Goal: Check status: Check status

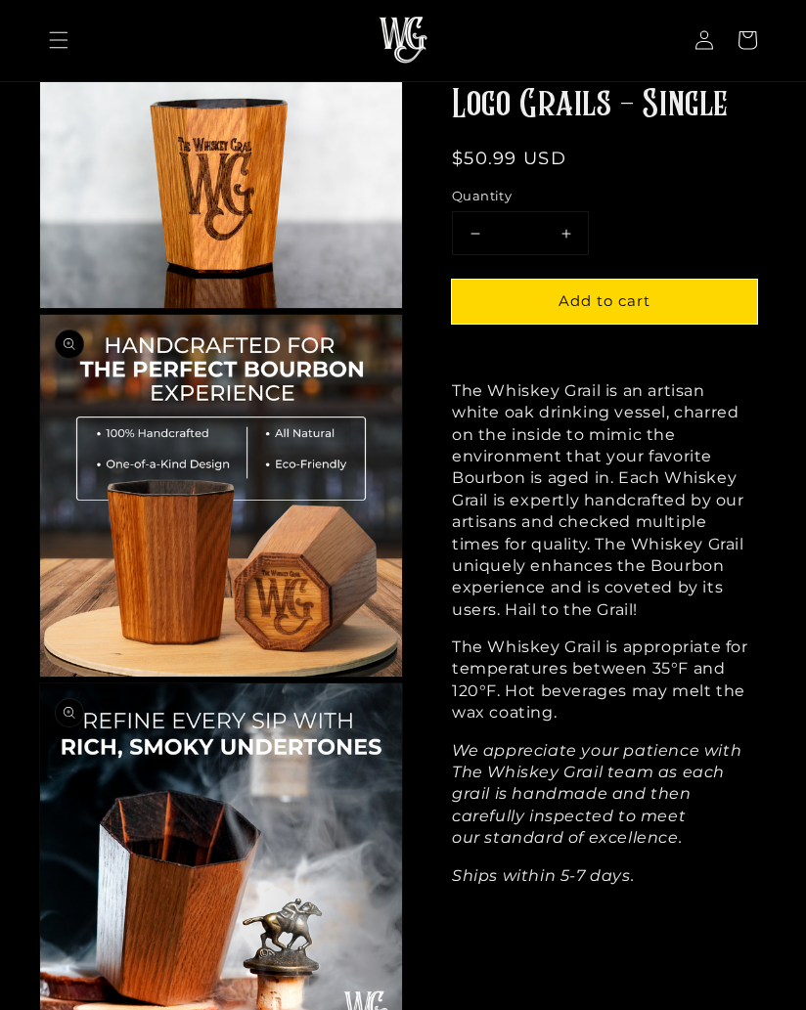
scroll to position [220, 0]
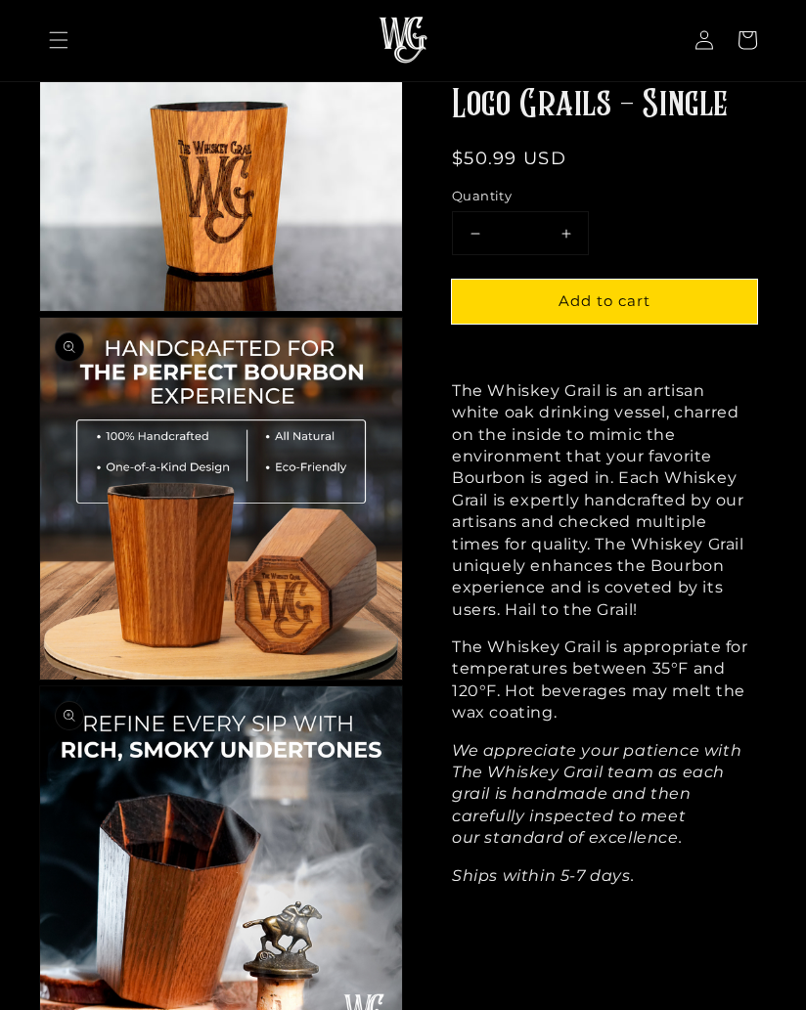
click at [704, 50] on icon at bounding box center [704, 40] width 18 height 19
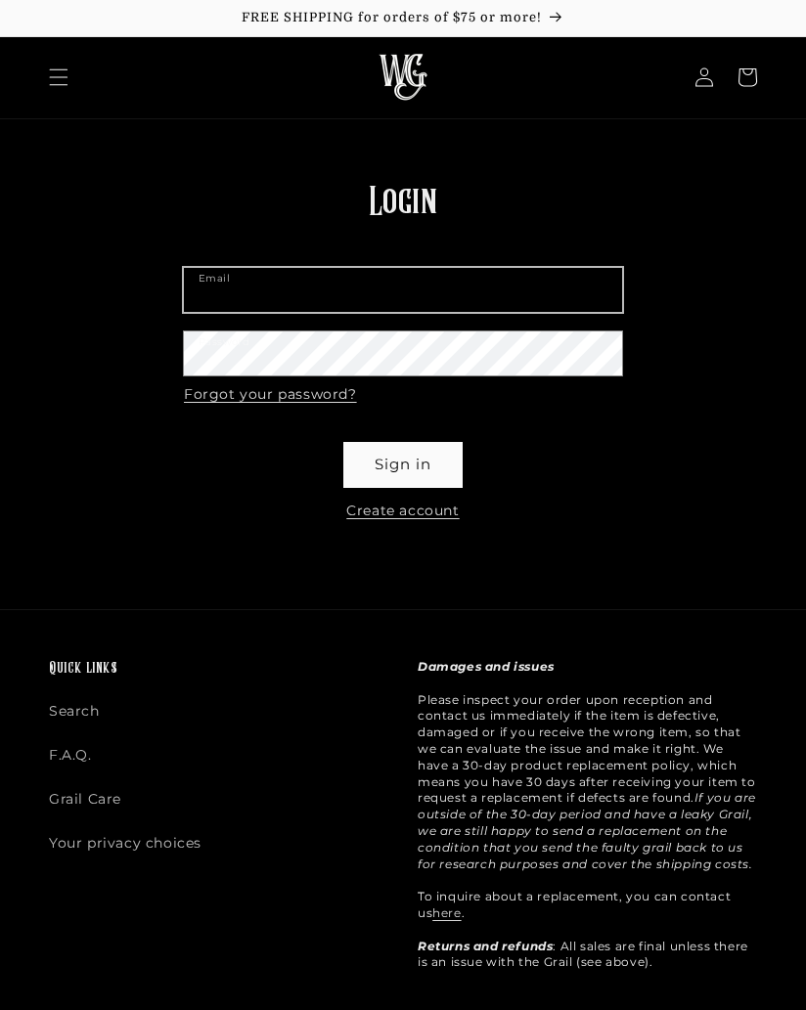
click at [419, 303] on input "Email" at bounding box center [403, 290] width 438 height 44
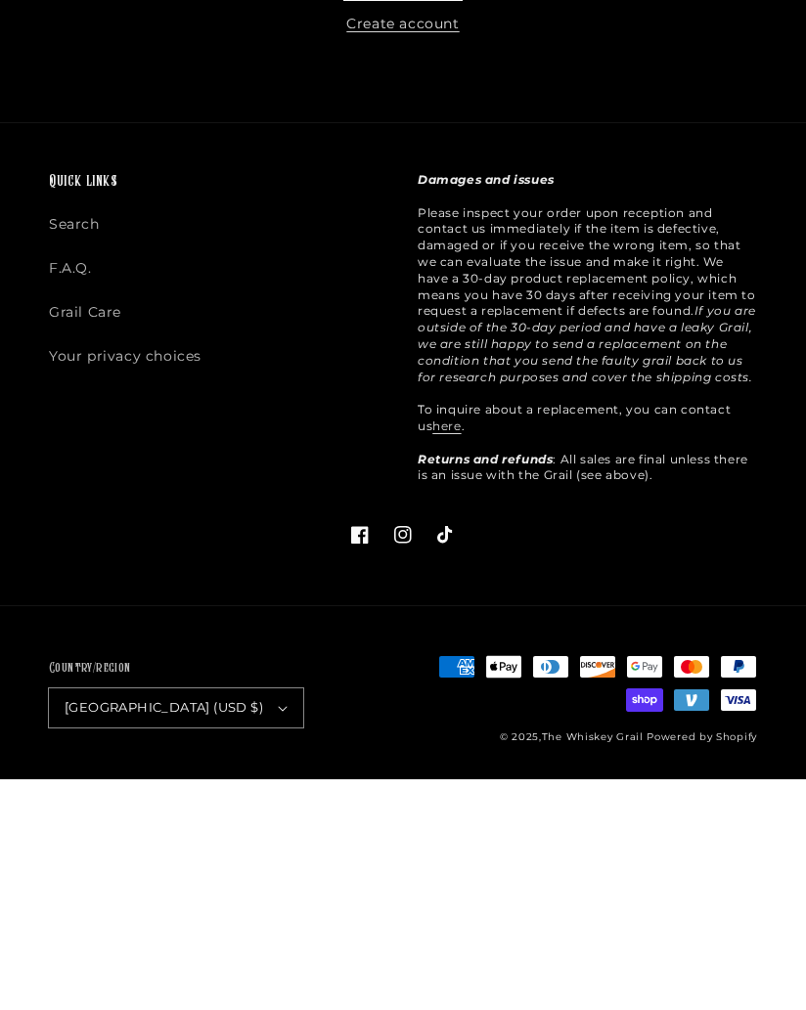
scroll to position [154, 0]
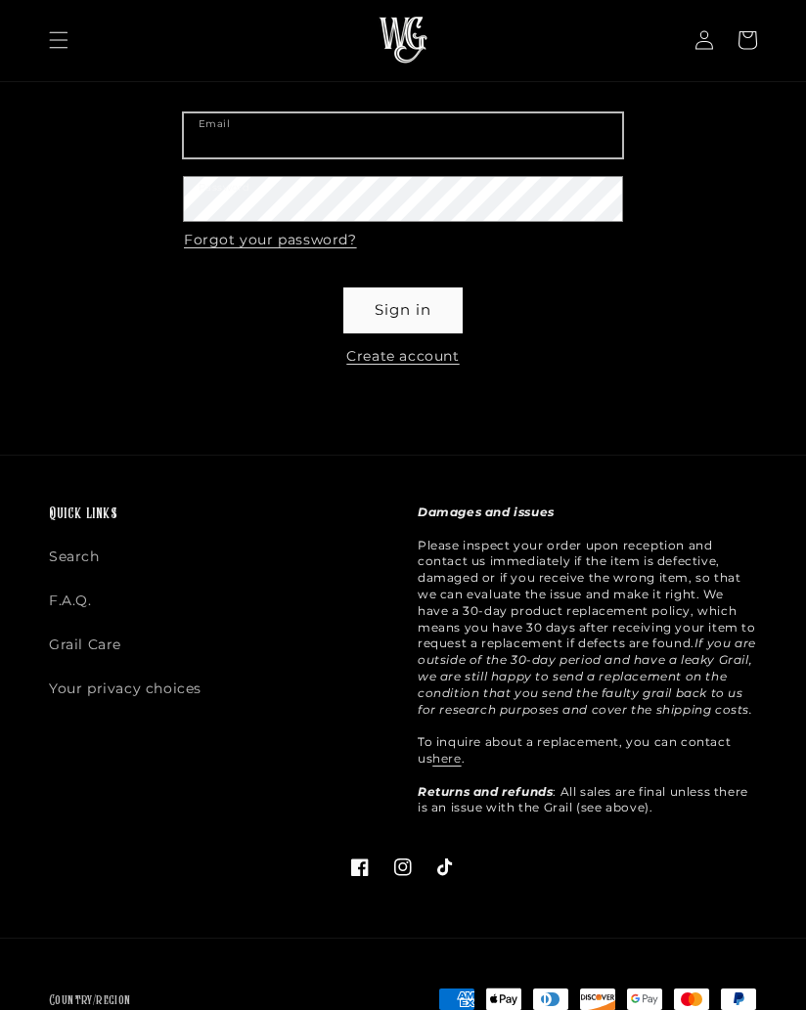
click at [268, 135] on input "Email" at bounding box center [403, 135] width 438 height 44
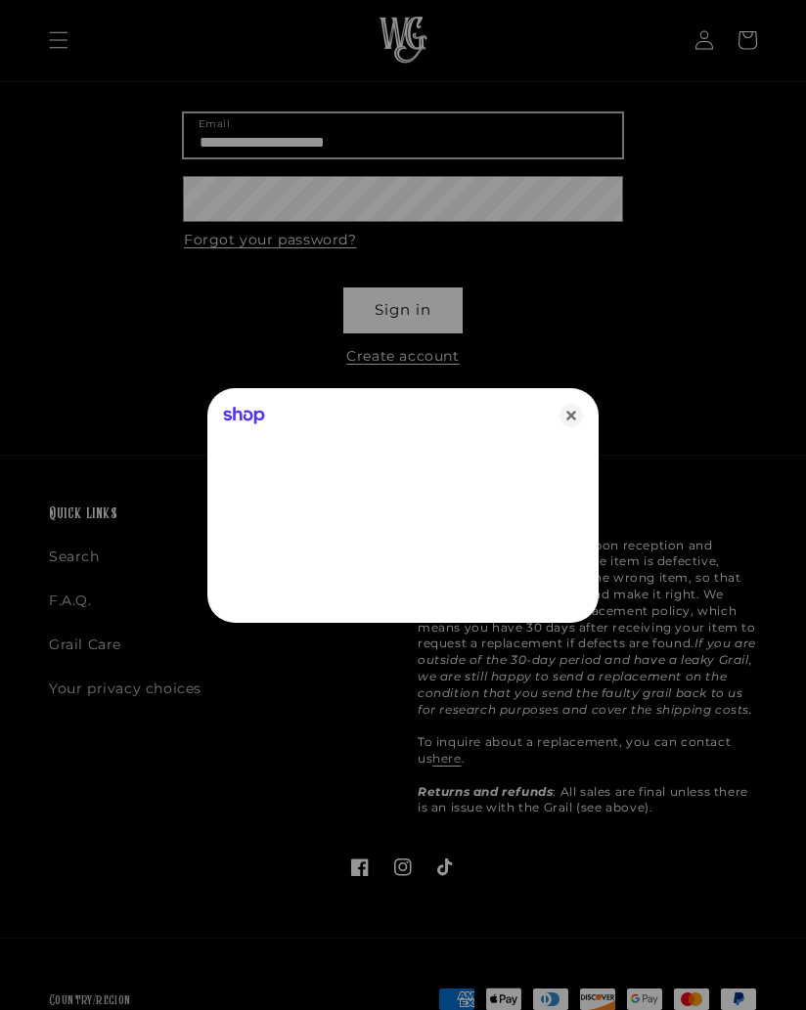
type input "**********"
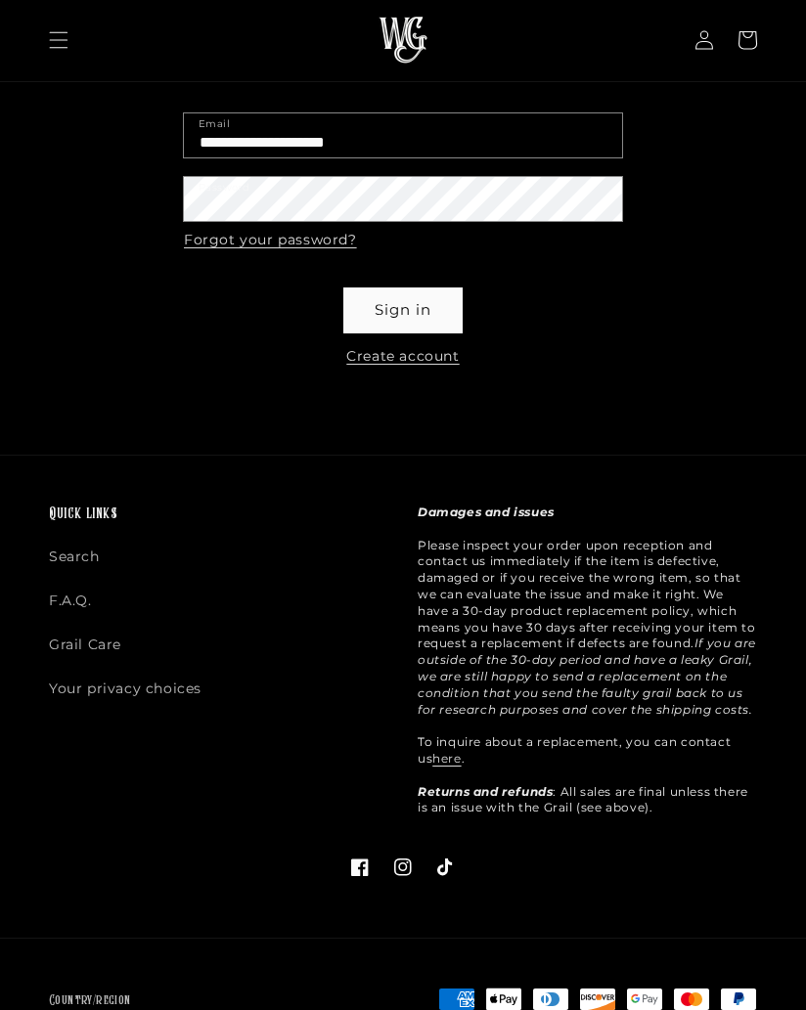
scroll to position [256, 0]
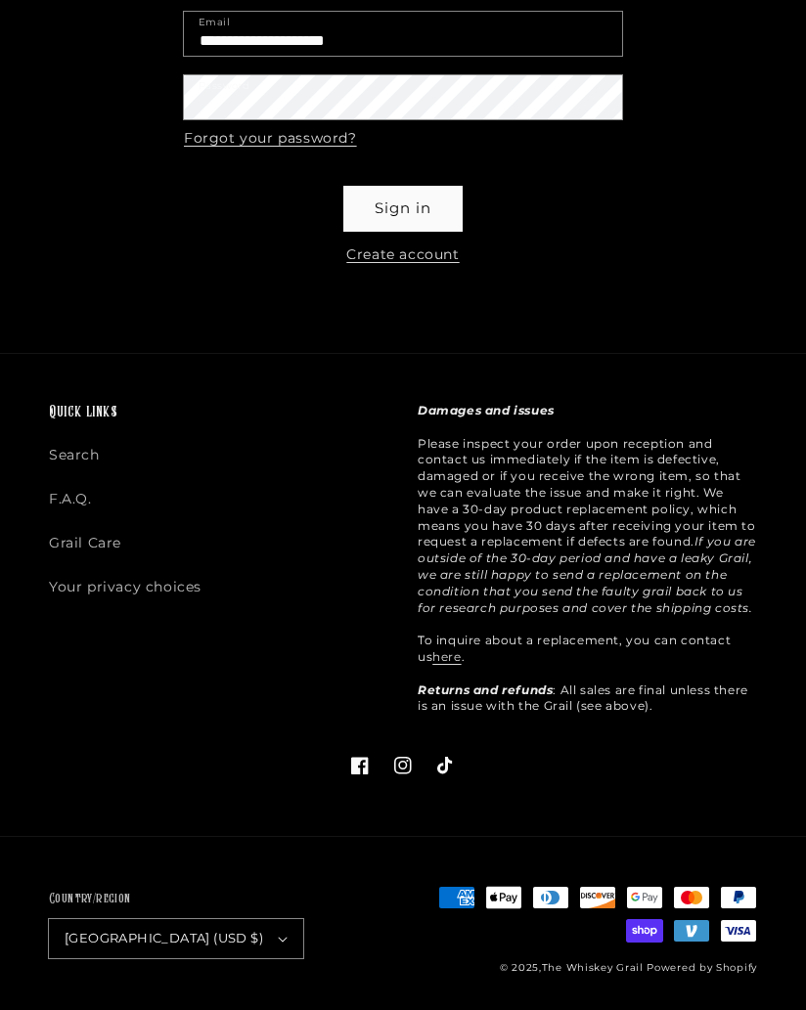
click at [426, 208] on button "Sign in" at bounding box center [402, 209] width 117 height 44
click at [409, 214] on button "Sign in" at bounding box center [402, 209] width 117 height 44
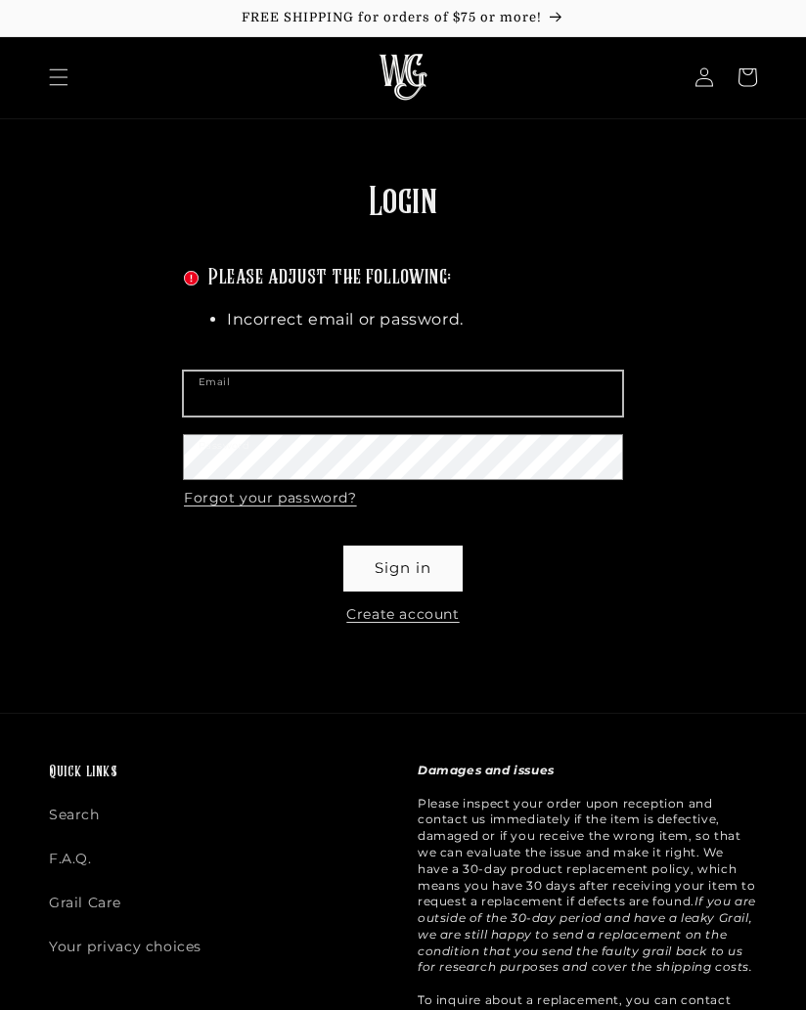
click at [370, 393] on input "Email" at bounding box center [403, 393] width 438 height 44
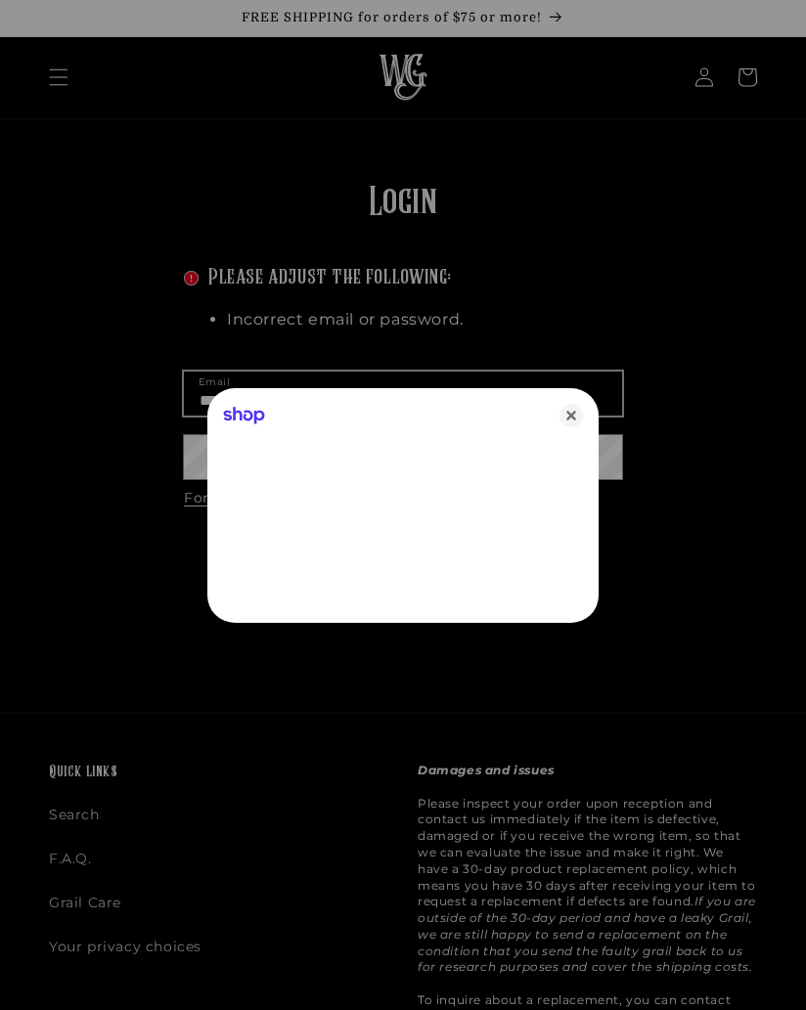
type input "**********"
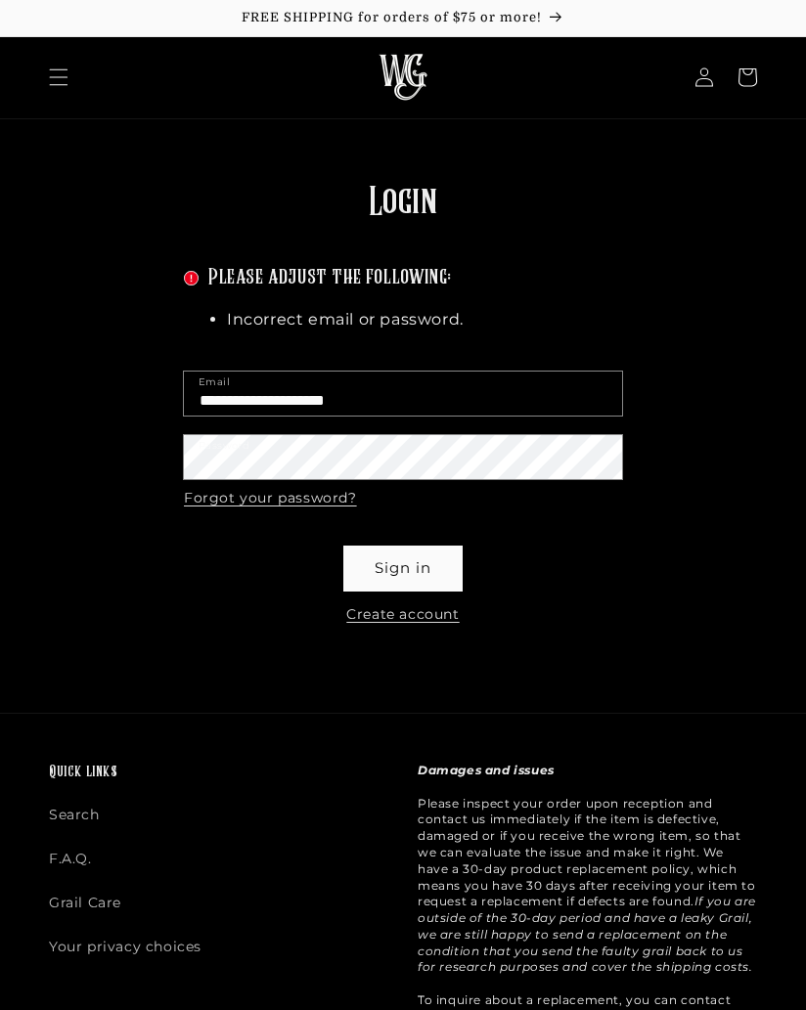
click at [439, 578] on button "Sign in" at bounding box center [402, 568] width 117 height 44
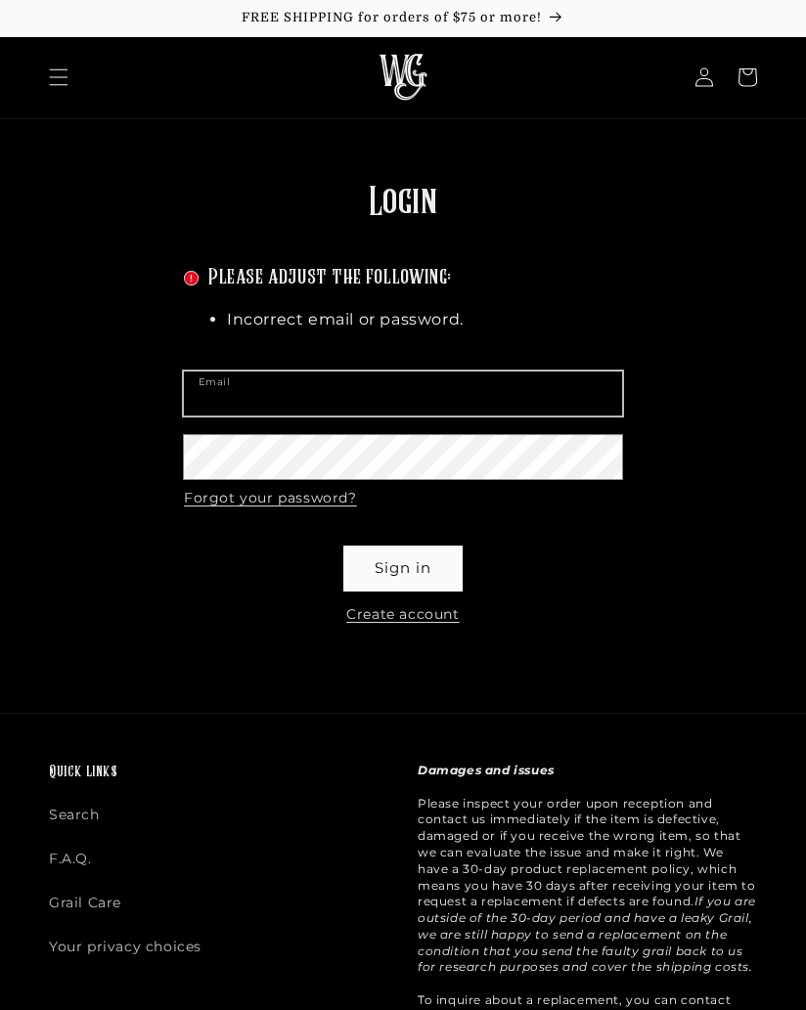
click at [294, 388] on input "Email" at bounding box center [403, 393] width 438 height 44
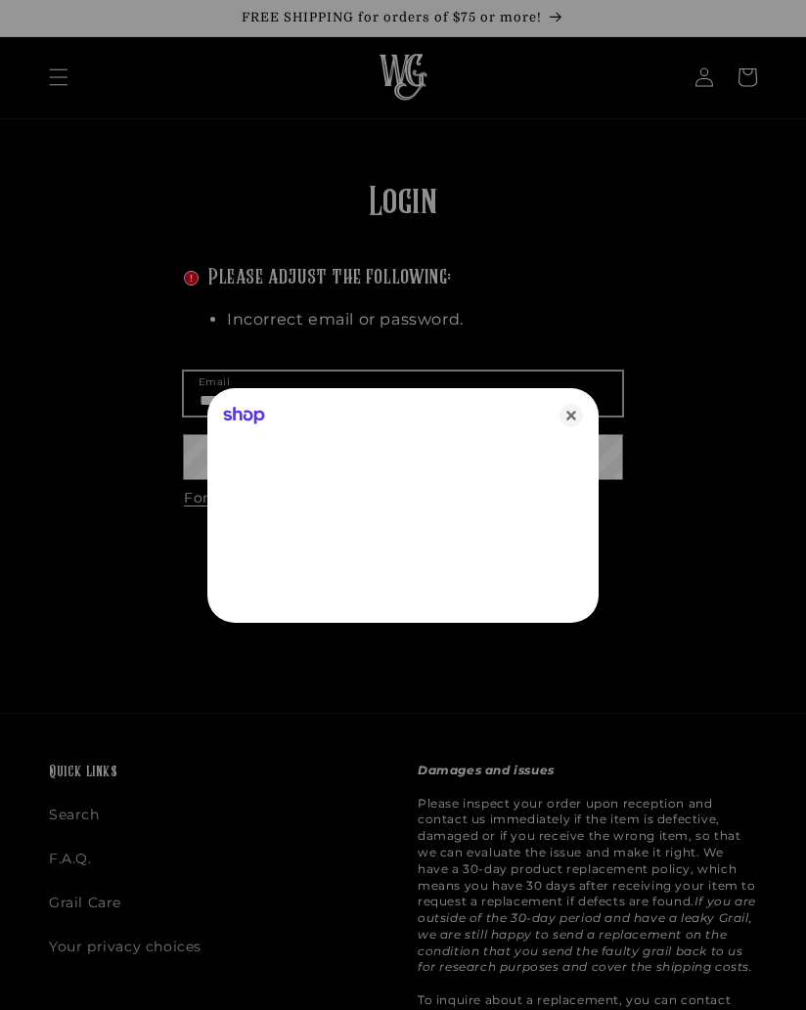
type input "**********"
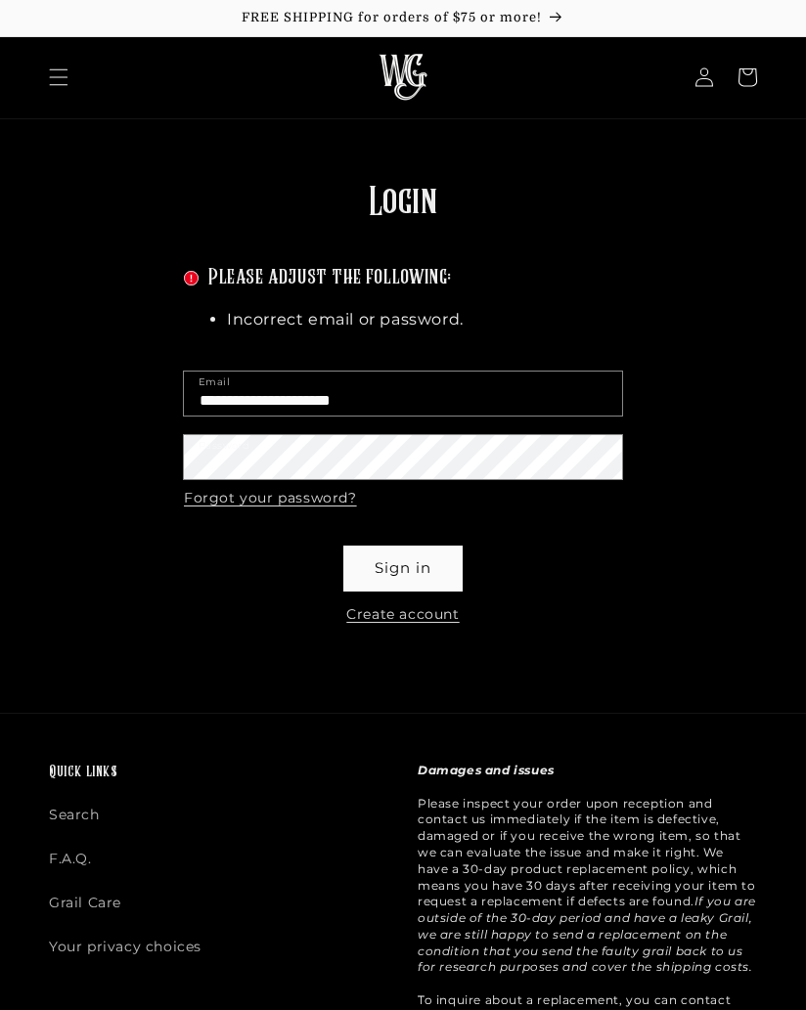
click at [431, 579] on button "Sign in" at bounding box center [402, 568] width 117 height 44
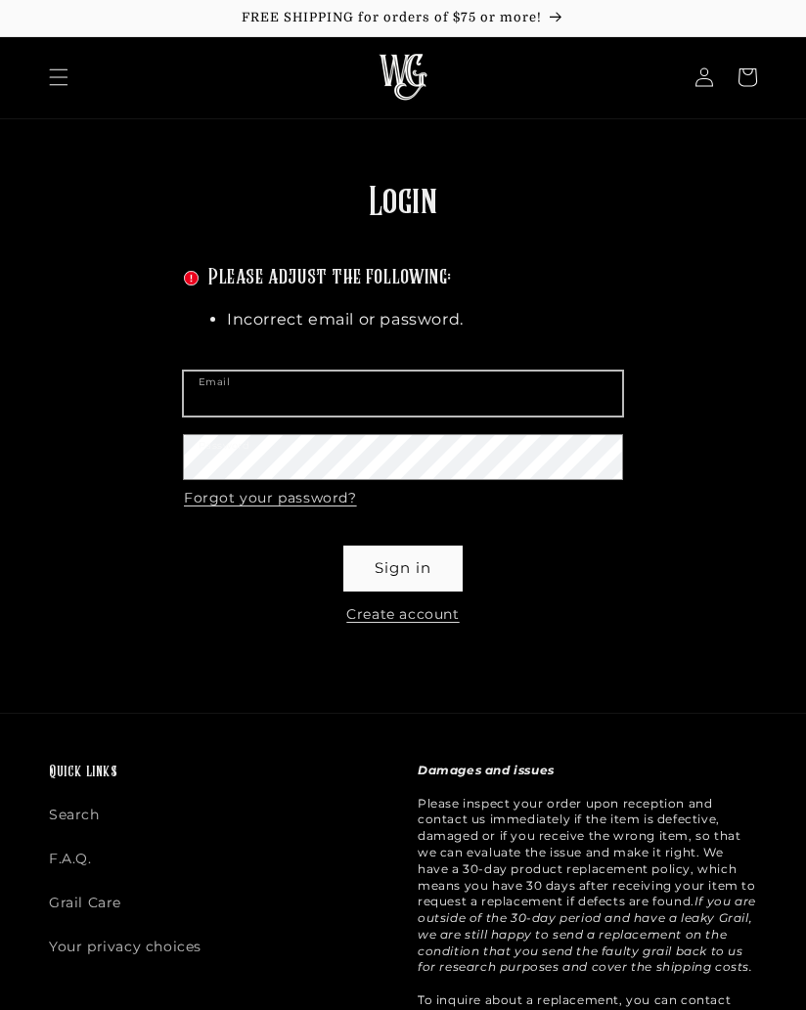
click at [256, 391] on input "Email" at bounding box center [403, 393] width 438 height 44
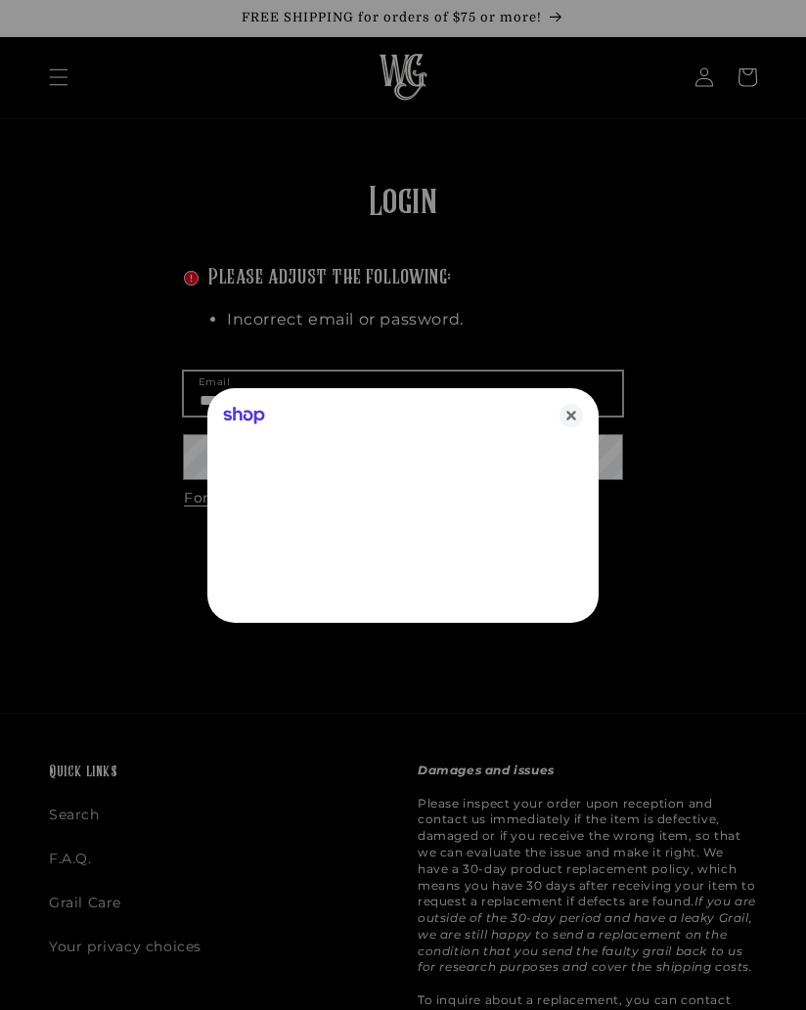
type input "**********"
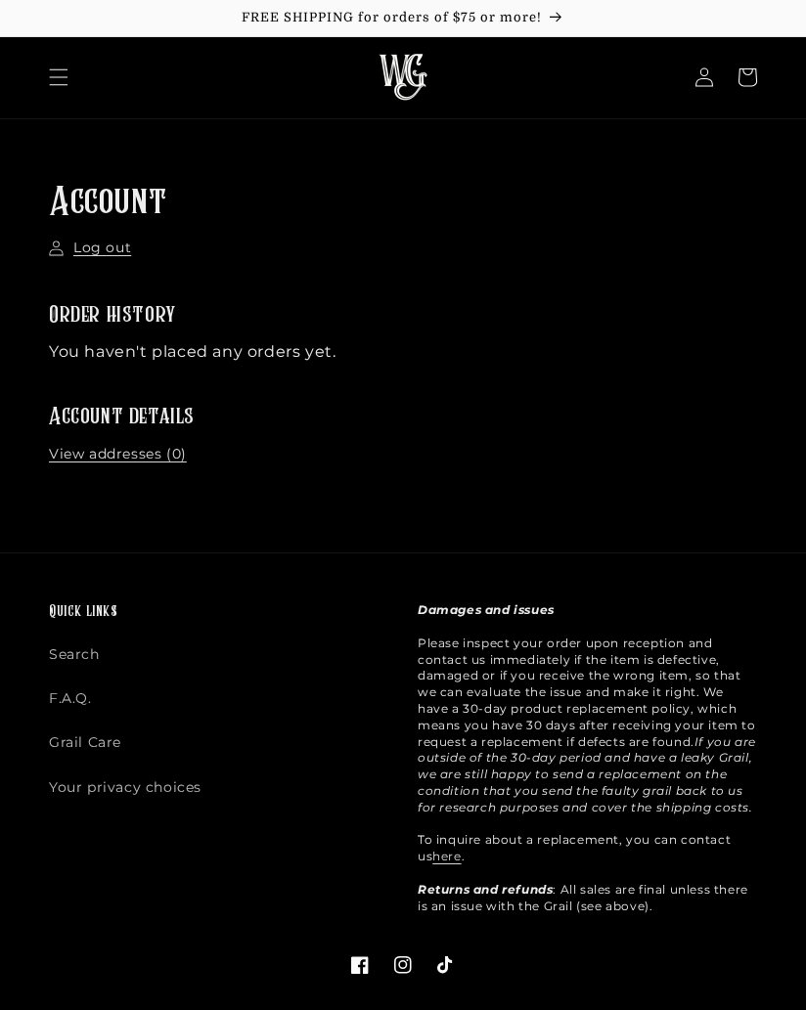
click at [149, 218] on h1 "Account" at bounding box center [403, 203] width 708 height 51
click at [130, 240] on link "Log out" at bounding box center [90, 249] width 82 height 20
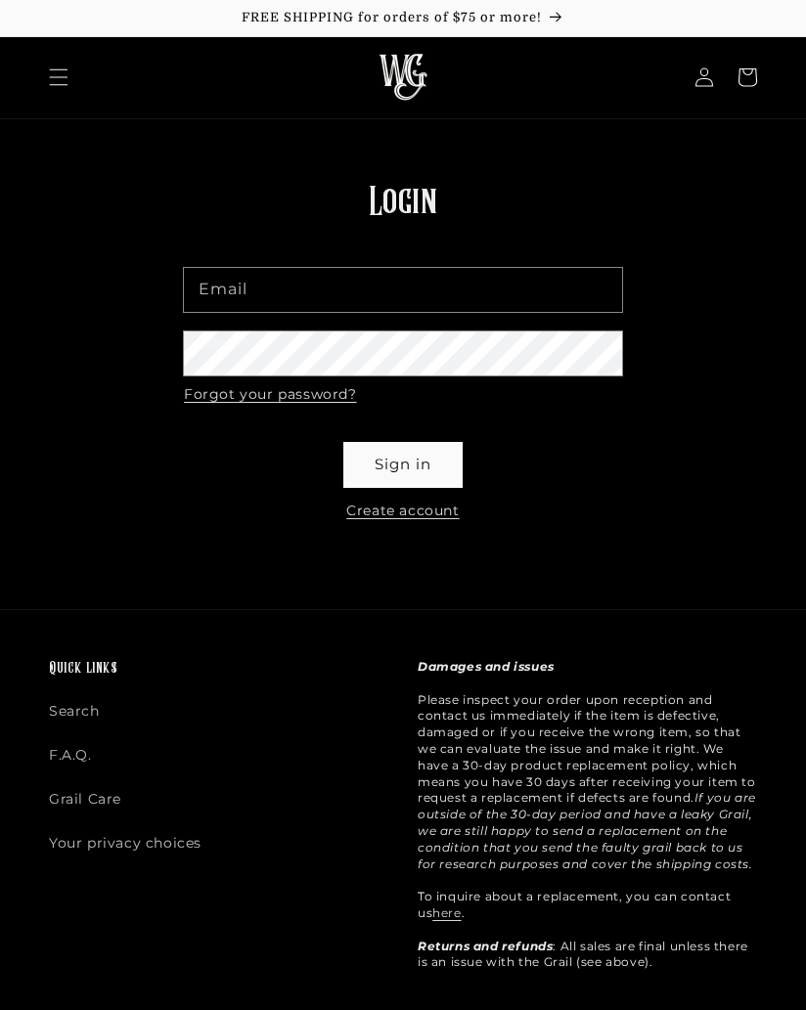
click at [420, 477] on button "Sign in" at bounding box center [402, 465] width 117 height 44
click at [281, 293] on input "Email" at bounding box center [403, 290] width 438 height 44
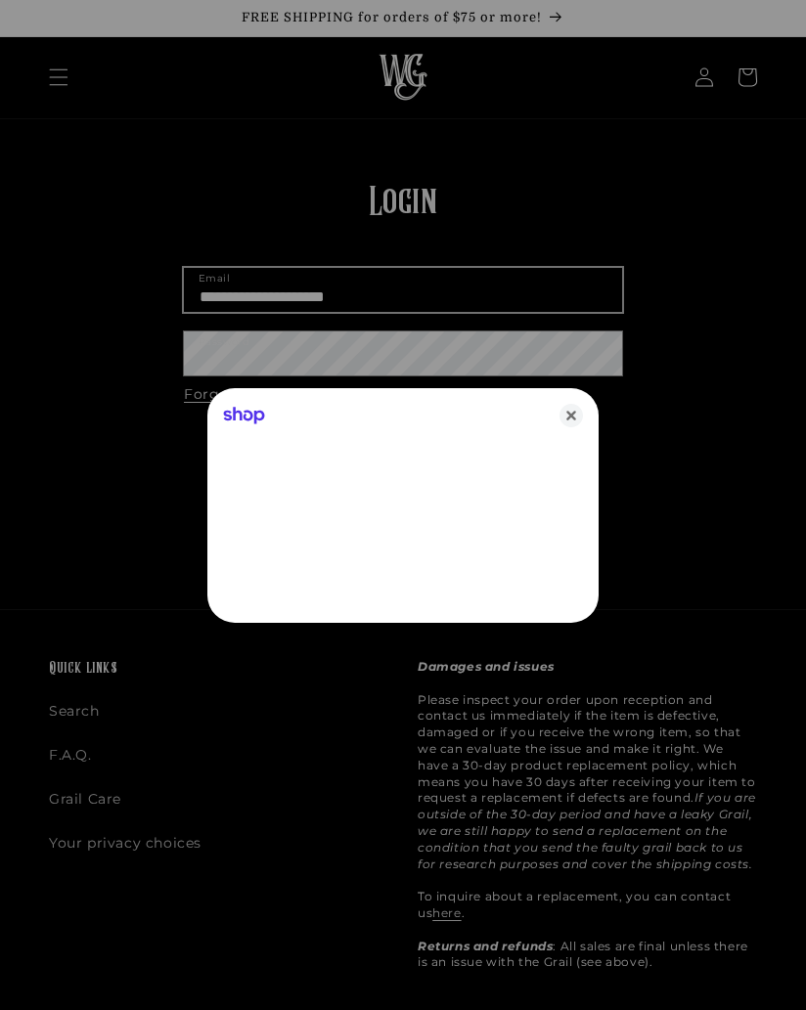
type input "**********"
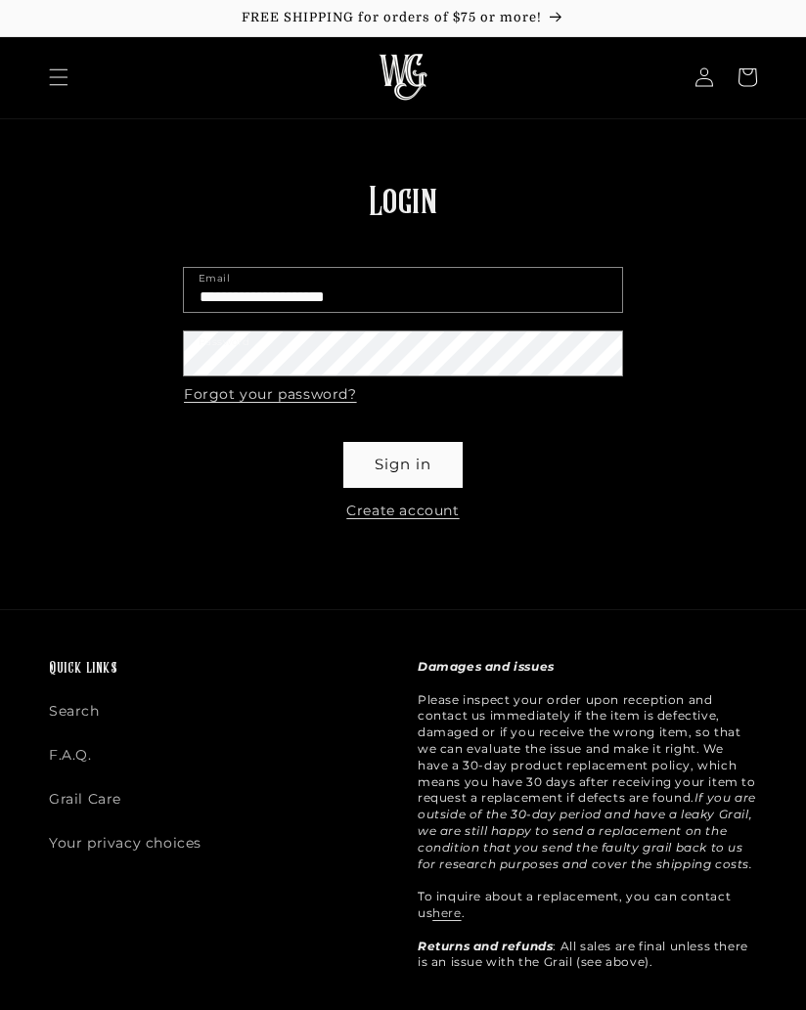
click at [425, 480] on button "Sign in" at bounding box center [402, 465] width 117 height 44
click at [415, 473] on button "Sign in" at bounding box center [402, 465] width 117 height 44
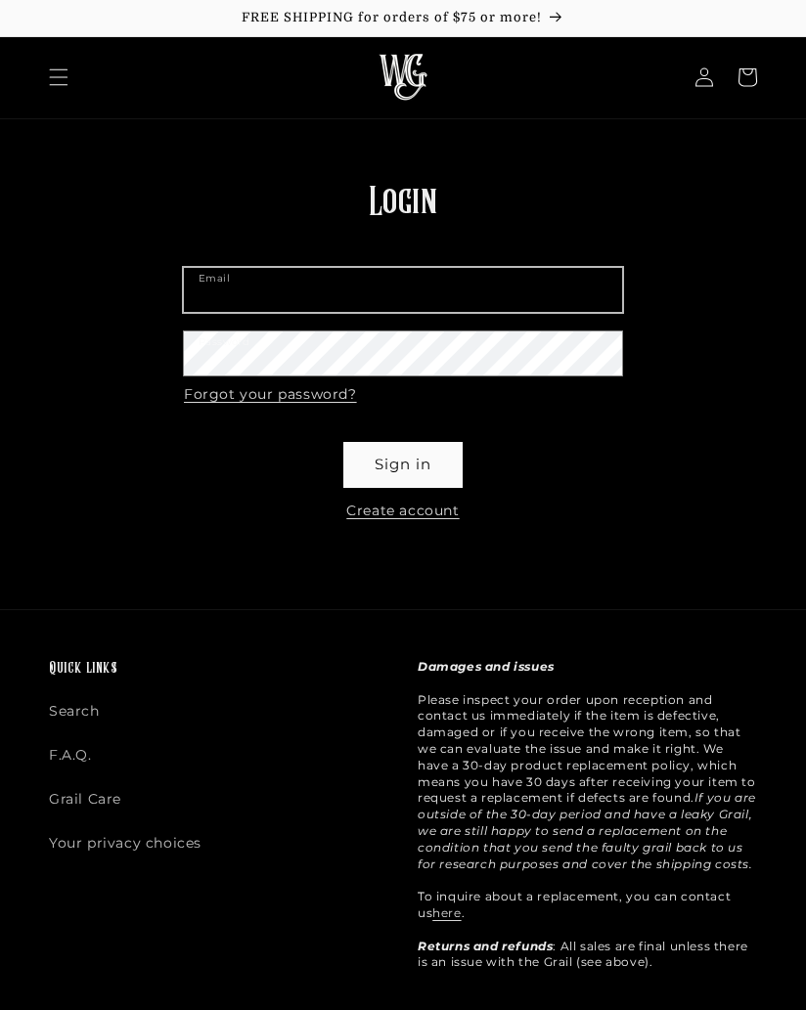
click at [260, 298] on input "Email" at bounding box center [403, 290] width 438 height 44
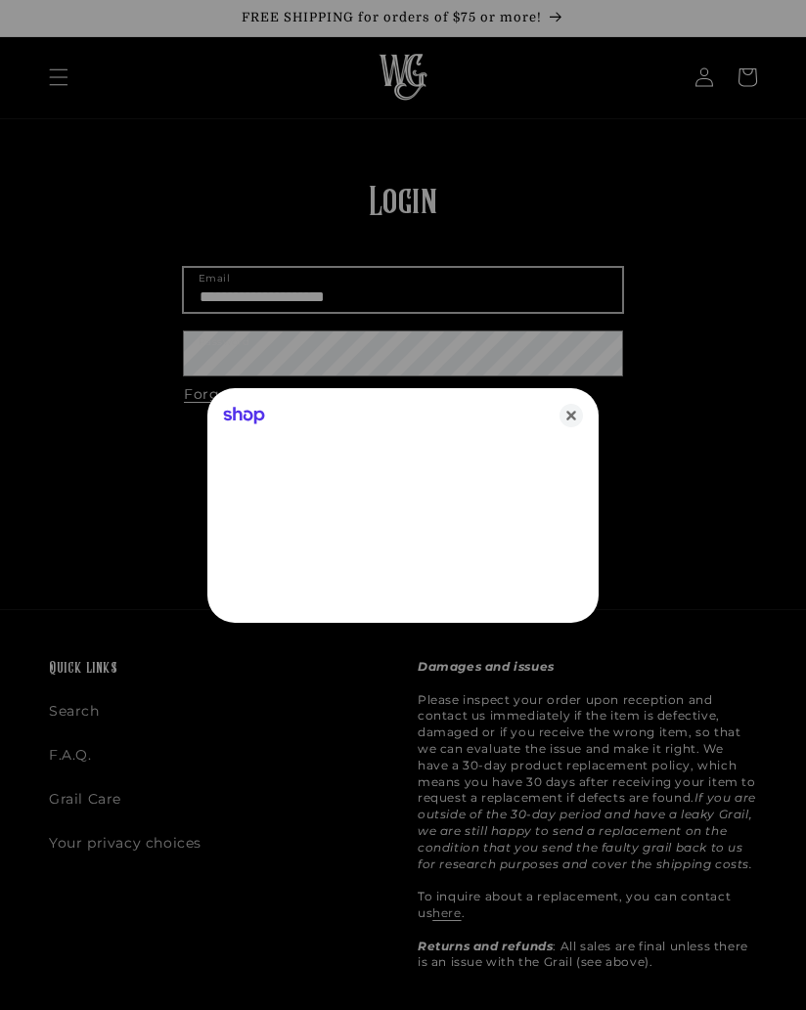
type input "**********"
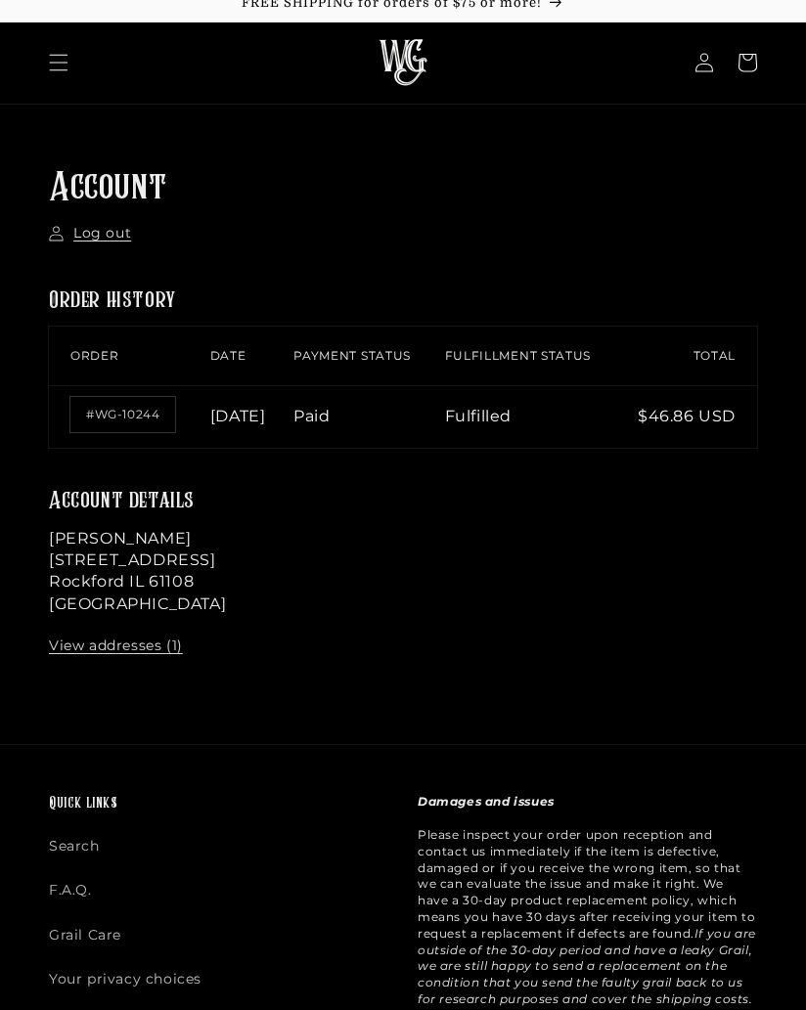
scroll to position [17, 0]
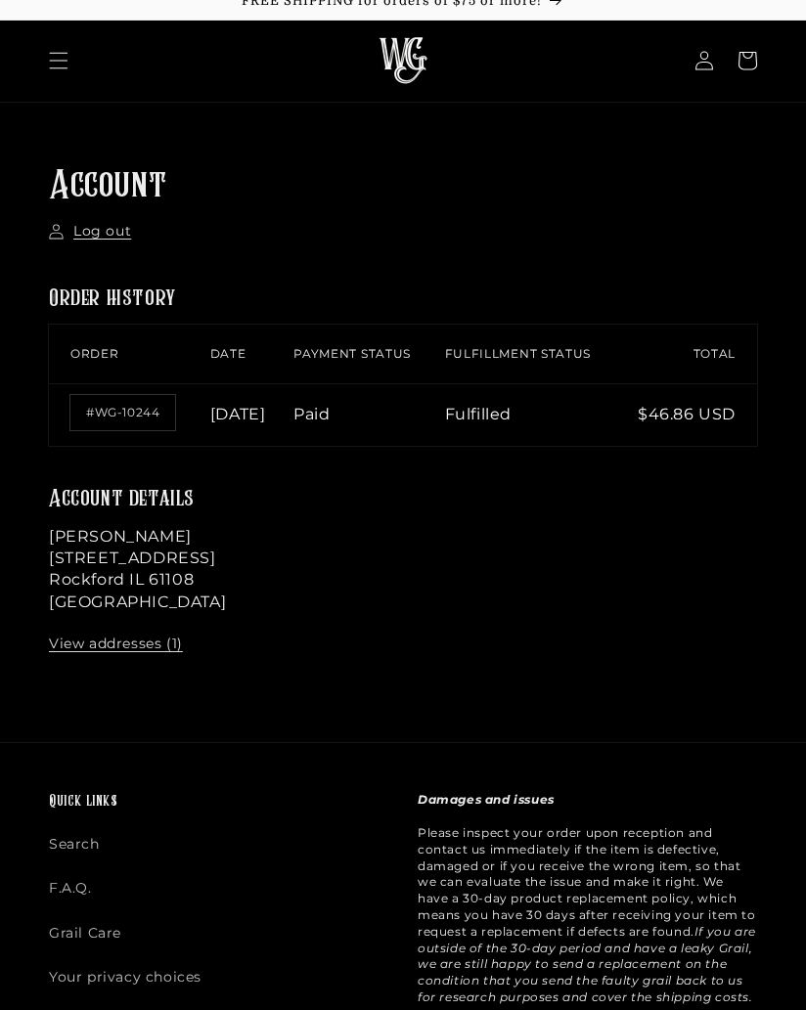
click at [119, 429] on link "#WG-10244" at bounding box center [122, 412] width 105 height 35
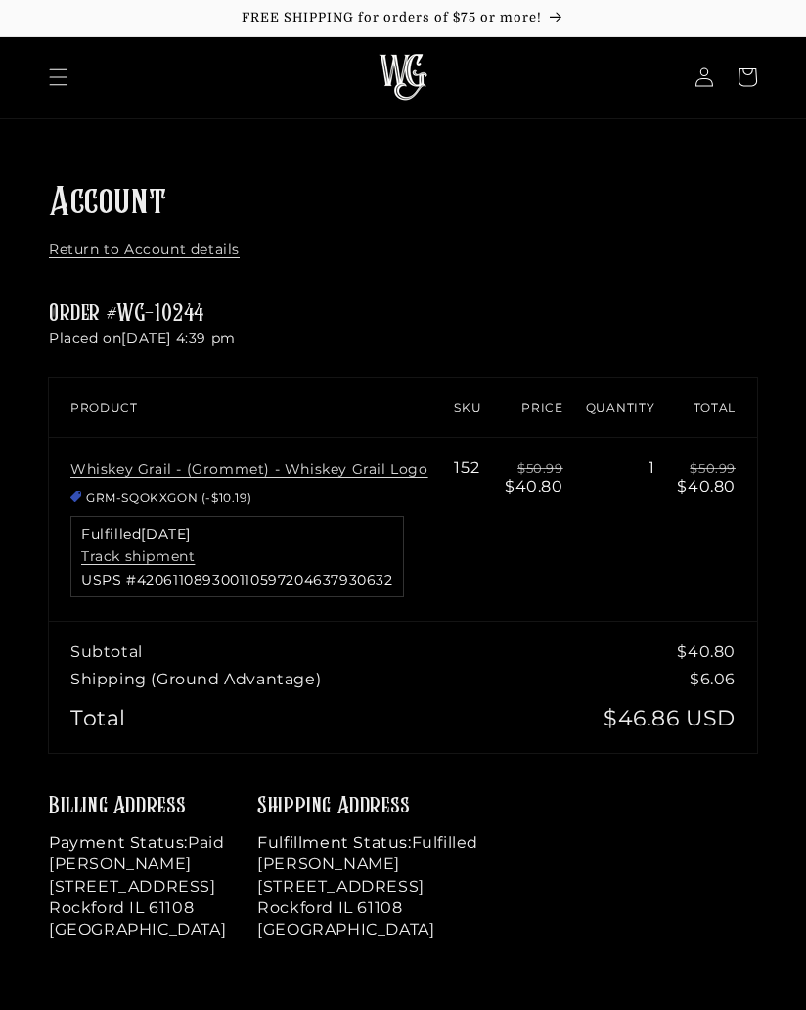
click at [366, 580] on span "USPS #420611089300110597204637930632" at bounding box center [237, 580] width 312 height 14
click at [159, 562] on link "Track shipment" at bounding box center [137, 556] width 113 height 18
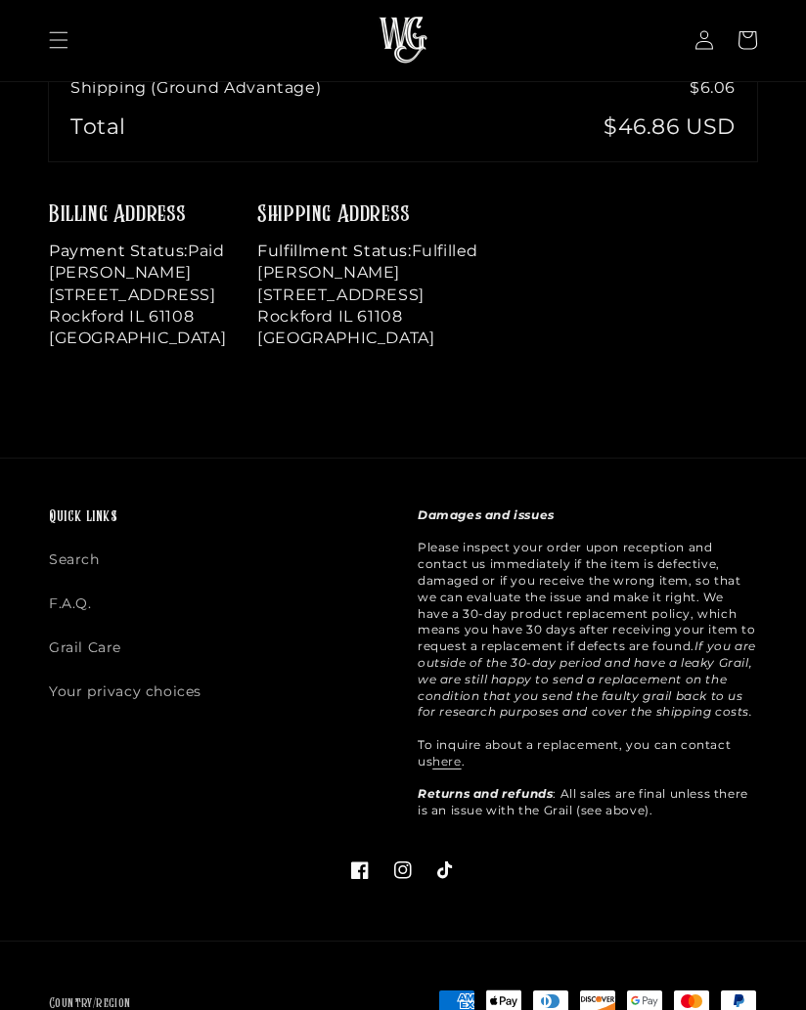
scroll to position [590, 0]
click at [436, 766] on link "here" at bounding box center [446, 762] width 28 height 15
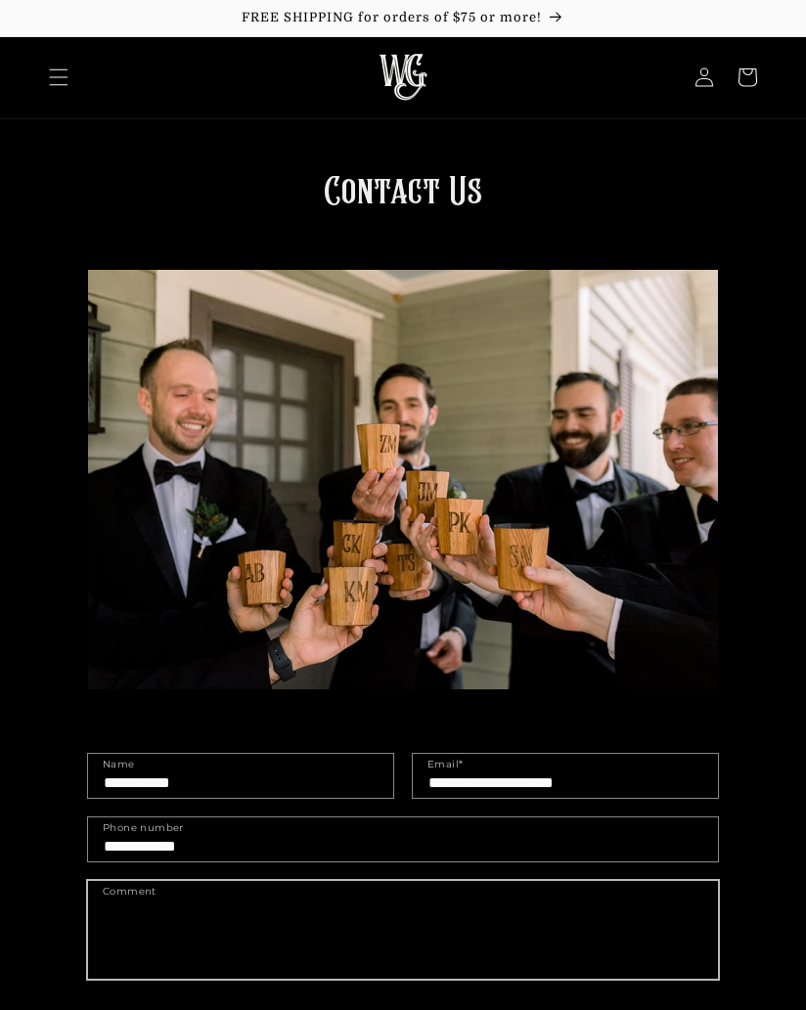
click at [193, 938] on textarea "Comment" at bounding box center [403, 930] width 630 height 98
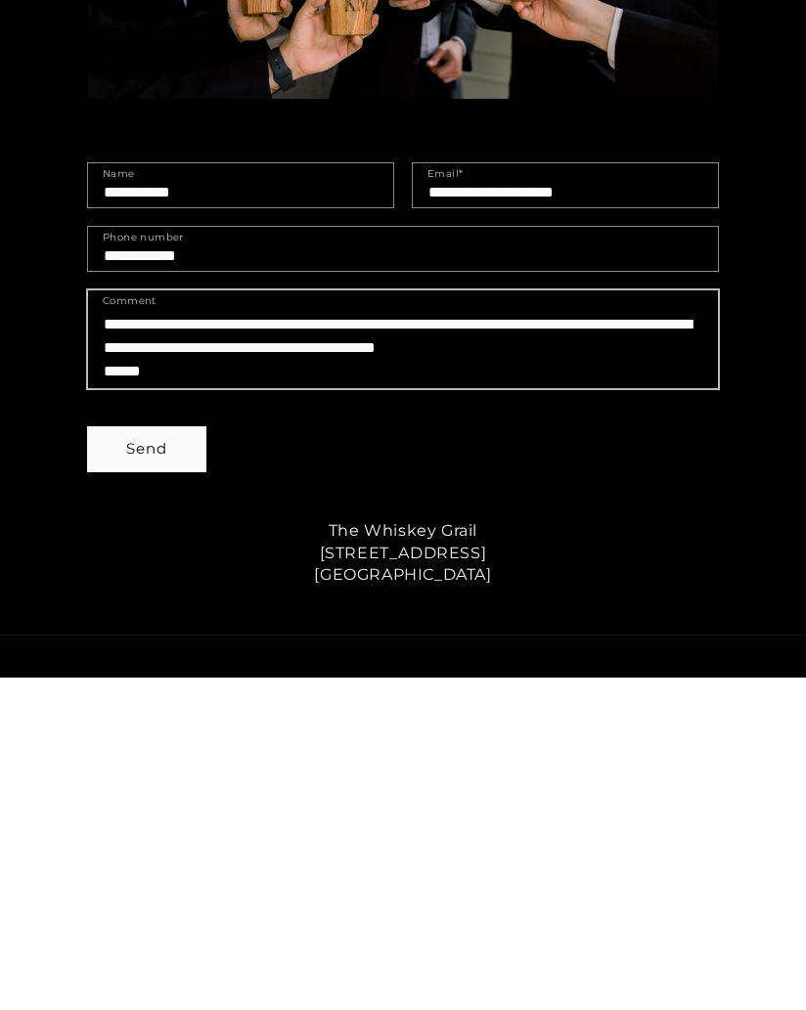
type textarea "**********"
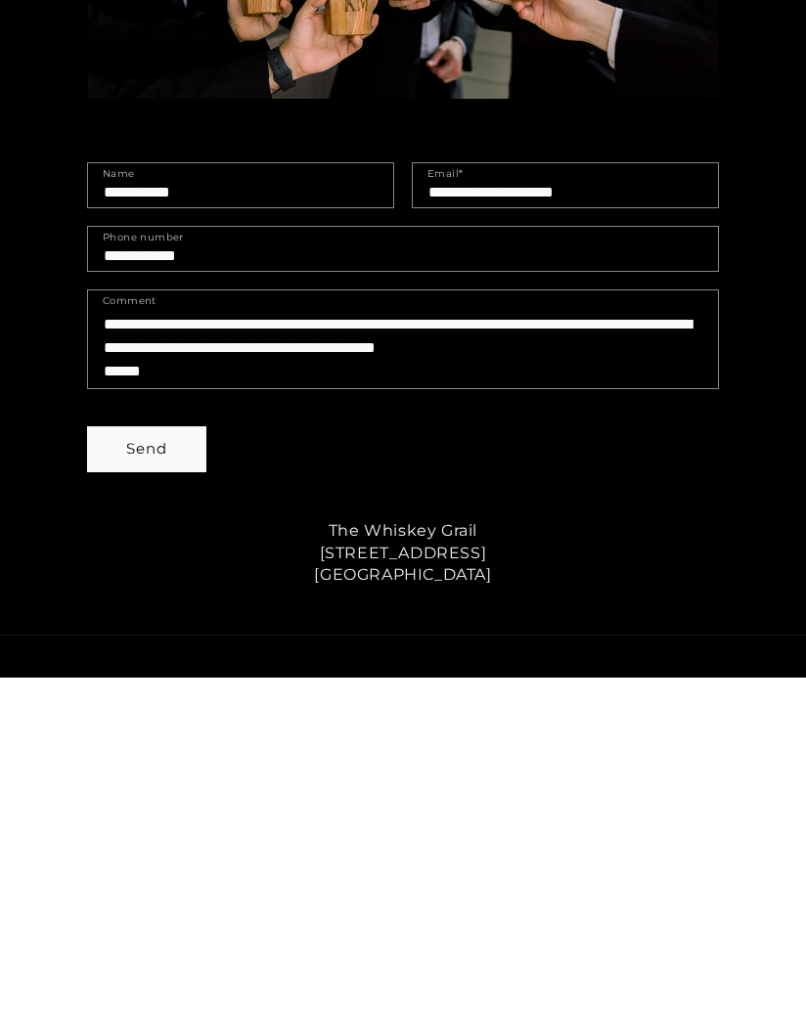
click at [157, 760] on button "Send" at bounding box center [146, 782] width 117 height 44
click at [153, 760] on button "Send" at bounding box center [146, 782] width 117 height 44
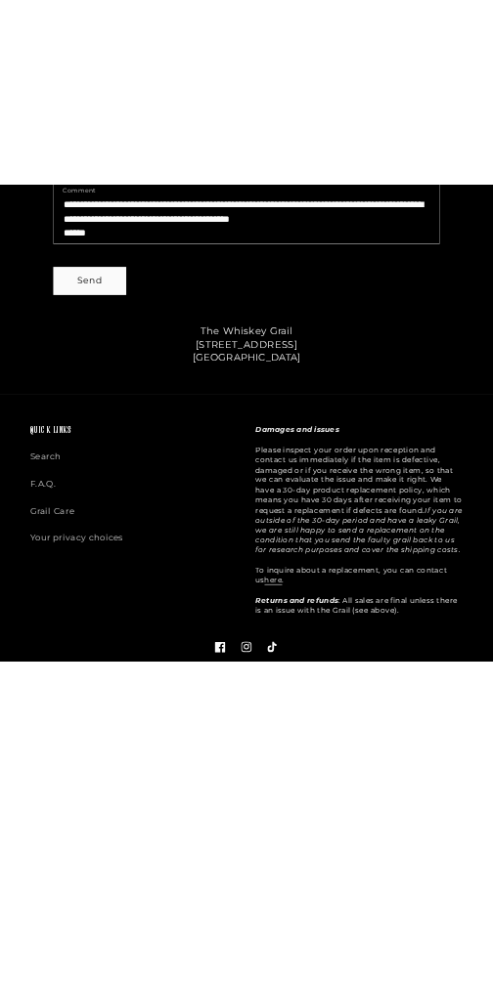
scroll to position [675, 0]
